Goal: Task Accomplishment & Management: Complete application form

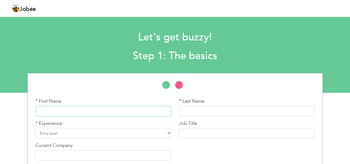
click at [73, 109] on input "text" at bounding box center [103, 111] width 136 height 10
paste input "Manzoor"
type input "Manzoor"
drag, startPoint x: 204, startPoint y: 105, endPoint x: 201, endPoint y: 111, distance: 7.4
click at [201, 111] on div "* Last Name" at bounding box center [247, 107] width 136 height 18
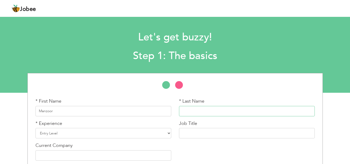
click at [201, 111] on input "text" at bounding box center [247, 111] width 136 height 10
paste input "Ilahi"
type input "Ilahi"
click at [73, 131] on select "Entry Level Less than 1 Year 1 Year 2 Years 3 Years 4 Years 5 Years 6 Years 7 Y…" at bounding box center [103, 133] width 136 height 10
select select "7"
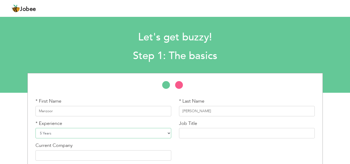
click at [35, 128] on select "Entry Level Less than 1 Year 1 Year 2 Years 3 Years 4 Years 5 Years 6 Years 7 Y…" at bounding box center [103, 133] width 136 height 10
click at [189, 131] on input "text" at bounding box center [247, 133] width 136 height 10
type input "Driver"
click at [107, 151] on input "text" at bounding box center [103, 155] width 136 height 10
type input "Motifz"
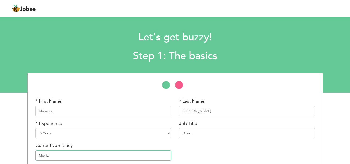
scroll to position [24, 0]
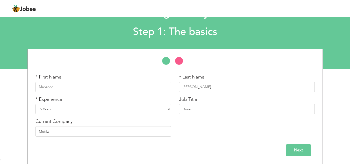
click at [306, 151] on input "Next" at bounding box center [298, 150] width 25 height 12
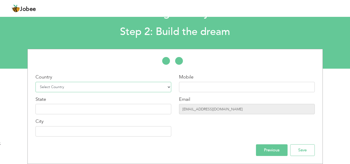
click at [124, 87] on select "Select Country Afghanistan Albania Algeria American Samoa Andorra Angola Anguil…" at bounding box center [103, 87] width 136 height 10
select select "166"
click at [35, 82] on select "Select Country Afghanistan Albania Algeria American Samoa Andorra Angola Anguil…" at bounding box center [103, 87] width 136 height 10
click at [197, 84] on input "text" at bounding box center [247, 87] width 136 height 10
paste input "03039093665"
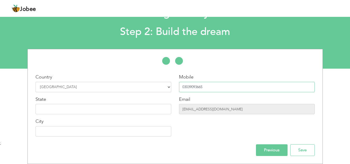
type input "03039093665"
click at [98, 106] on input "text" at bounding box center [103, 109] width 136 height 10
type input "p"
type input "[GEOGRAPHIC_DATA]"
click at [65, 131] on input "text" at bounding box center [103, 131] width 136 height 10
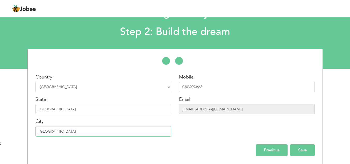
type input "[GEOGRAPHIC_DATA]"
click at [298, 153] on input "Save" at bounding box center [302, 150] width 25 height 12
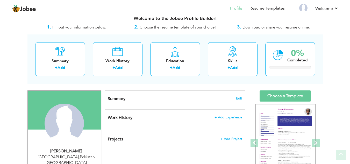
scroll to position [7, 0]
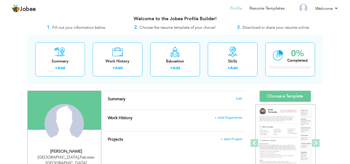
click at [239, 101] on h4 "Summary Edit" at bounding box center [175, 98] width 134 height 5
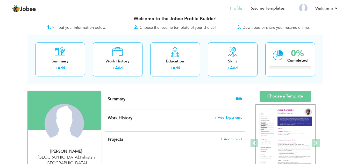
click at [238, 98] on span "Edit" at bounding box center [239, 99] width 6 height 4
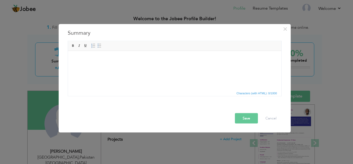
paste body
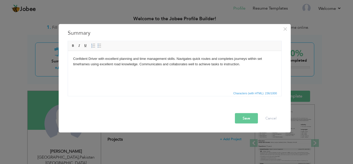
click at [246, 118] on button "Save" at bounding box center [246, 118] width 23 height 10
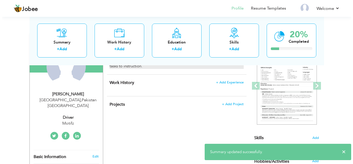
scroll to position [64, 0]
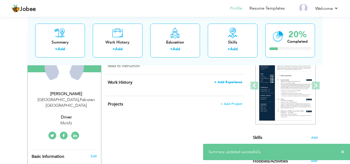
click at [222, 82] on span "+ Add Experience" at bounding box center [228, 82] width 28 height 4
